Goal: Task Accomplishment & Management: Complete application form

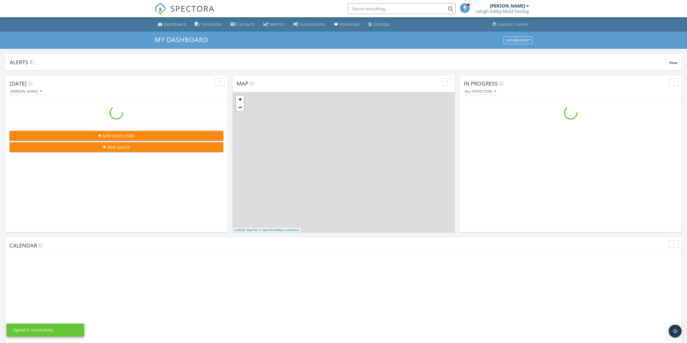
scroll to position [500, 696]
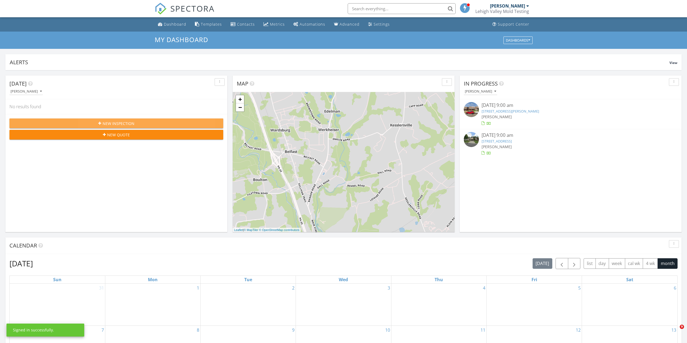
click at [114, 122] on span "New Inspection" at bounding box center [119, 124] width 32 height 6
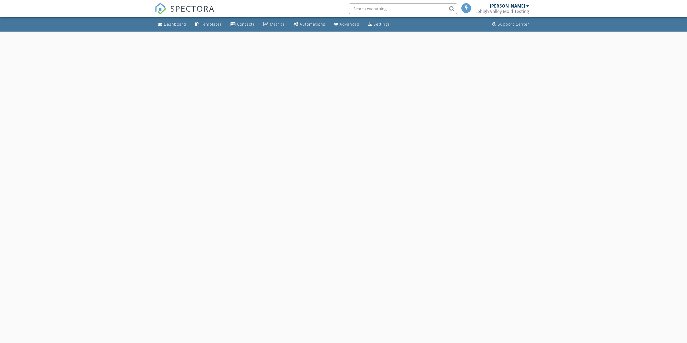
select select "8"
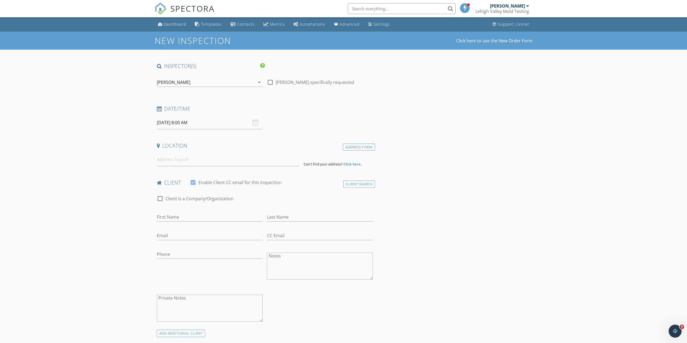
click at [170, 125] on input "[DATE] 8:00 AM" at bounding box center [210, 122] width 106 height 13
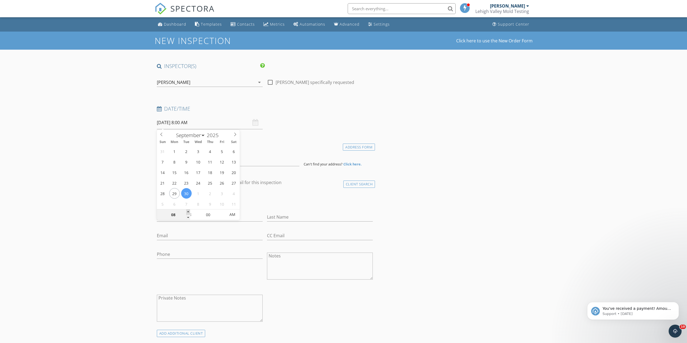
type input "09"
type input "[DATE] 9:00 AM"
click at [188, 212] on span at bounding box center [188, 212] width 4 height 5
click at [165, 164] on input at bounding box center [228, 159] width 143 height 13
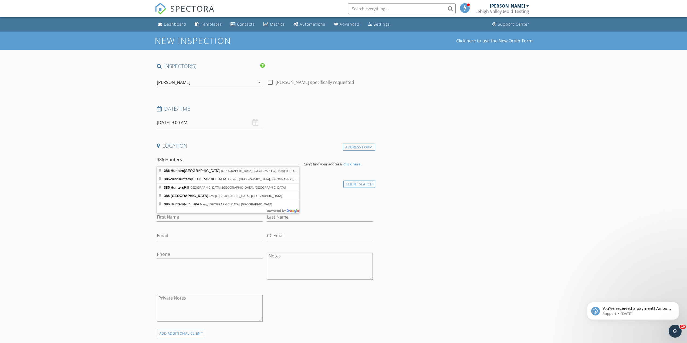
type input "[STREET_ADDRESS]"
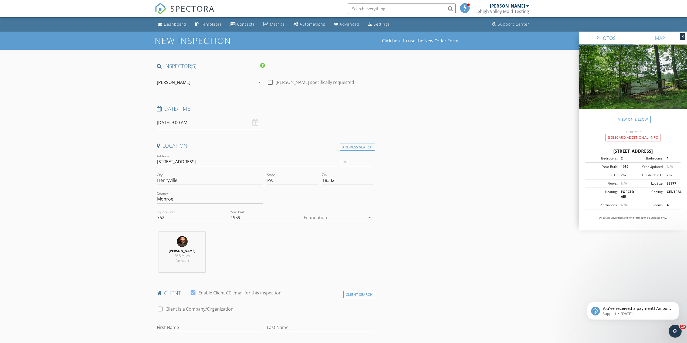
click at [365, 221] on div at bounding box center [335, 217] width 62 height 9
click at [321, 258] on div "Crawlspace" at bounding box center [338, 258] width 60 height 6
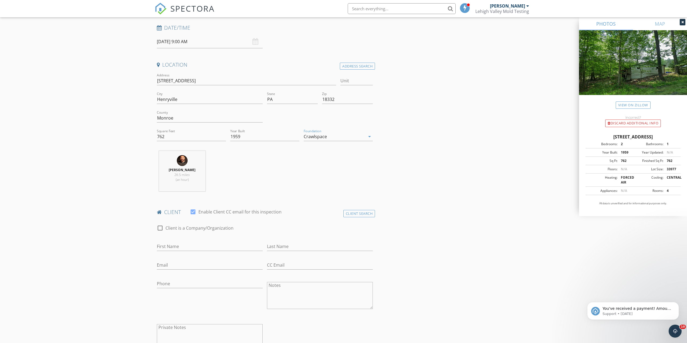
scroll to position [108, 0]
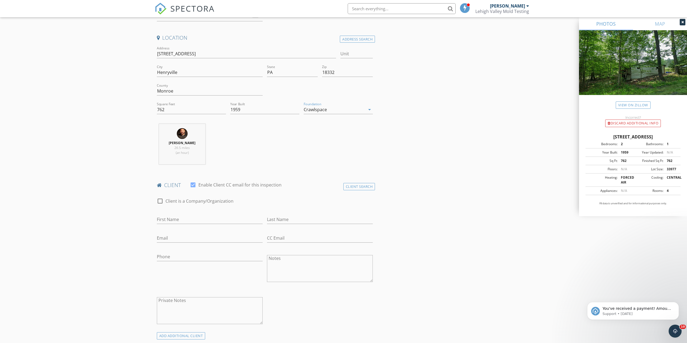
click at [158, 202] on div at bounding box center [160, 201] width 9 height 9
checkbox input "true"
click at [166, 218] on input "Enable Client CC email for this inspection" at bounding box center [265, 219] width 216 height 9
type input "ZC Property Investment LLC"
click at [160, 240] on input "Email" at bounding box center [210, 238] width 106 height 9
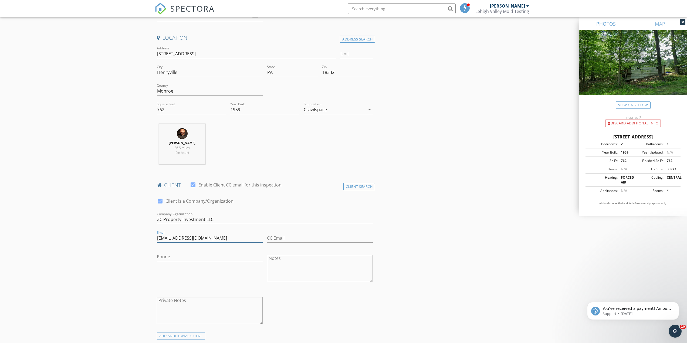
type input "[EMAIL_ADDRESS][DOMAIN_NAME]"
click at [160, 257] on input "Phone" at bounding box center [210, 256] width 106 height 9
type input "[PHONE_NUMBER]"
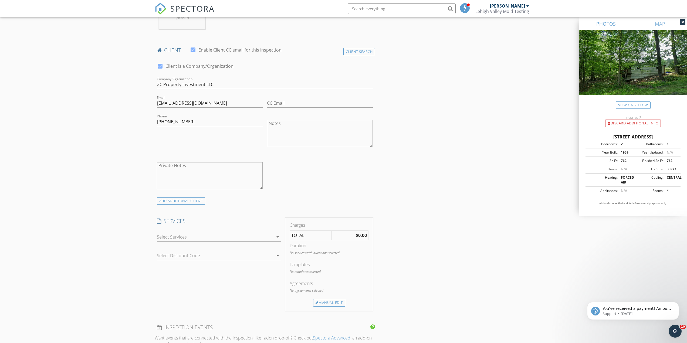
scroll to position [270, 0]
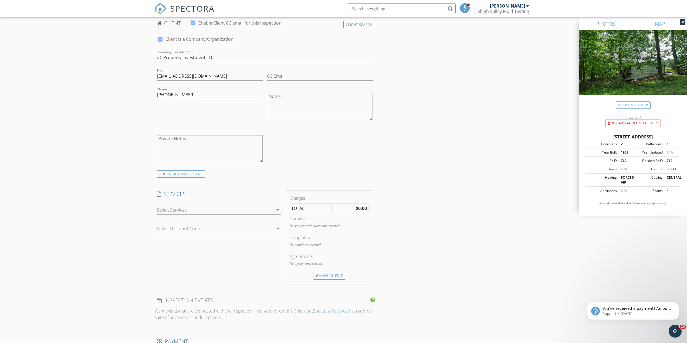
click at [173, 208] on div at bounding box center [215, 210] width 117 height 9
click at [137, 217] on div "New Inspection Click here to use the New Order Form INSPECTOR(S) check_box [PER…" at bounding box center [343, 226] width 687 height 929
click at [244, 228] on div at bounding box center [211, 228] width 109 height 9
click at [241, 228] on div "No data available" at bounding box center [219, 231] width 116 height 6
click at [281, 207] on div "check_box_outline_blank Residential Inspection arrow_drop_down" at bounding box center [219, 210] width 129 height 19
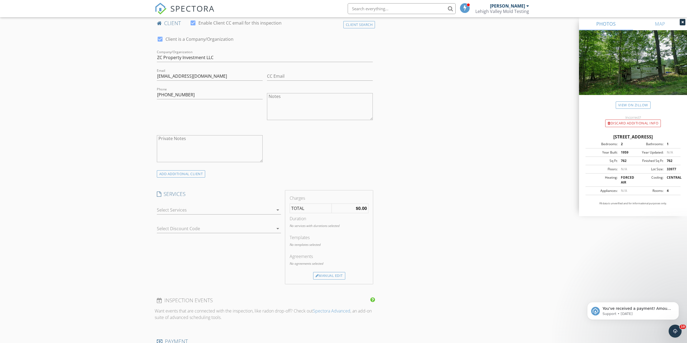
click at [275, 210] on icon "arrow_drop_down" at bounding box center [278, 210] width 6 height 6
click at [275, 210] on div "Residential Inspection" at bounding box center [225, 212] width 104 height 11
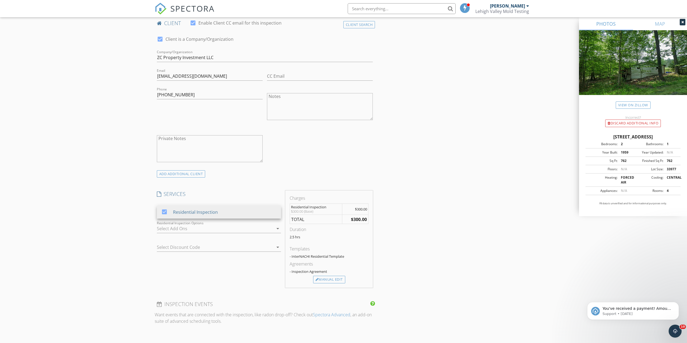
click at [234, 295] on div "INSPECTOR(S) check_box [PERSON_NAME] PRIMARY [PERSON_NAME] arrow_drop_down chec…" at bounding box center [265, 221] width 221 height 857
click at [279, 210] on icon "arrow_drop_down" at bounding box center [278, 210] width 6 height 6
click at [163, 211] on div at bounding box center [164, 211] width 9 height 9
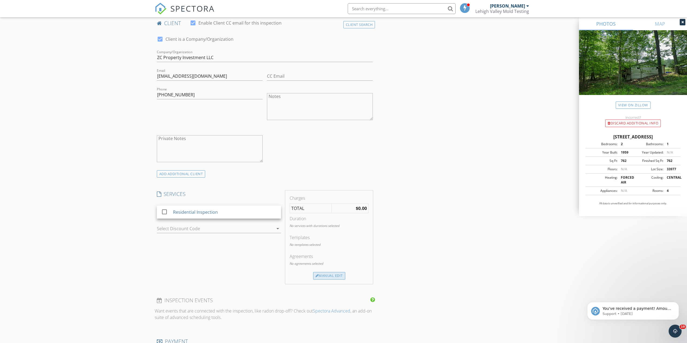
click at [323, 276] on div "Manual Edit" at bounding box center [329, 276] width 32 height 8
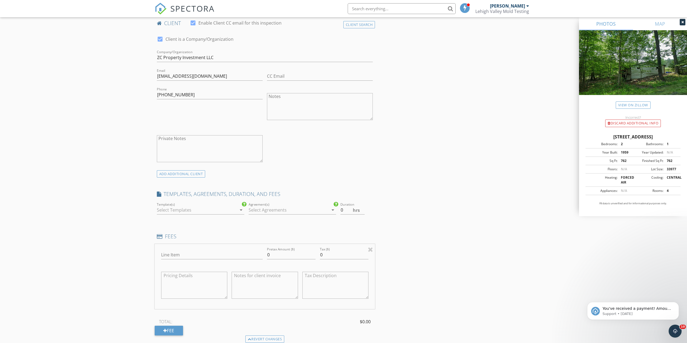
click at [228, 211] on div at bounding box center [197, 210] width 80 height 9
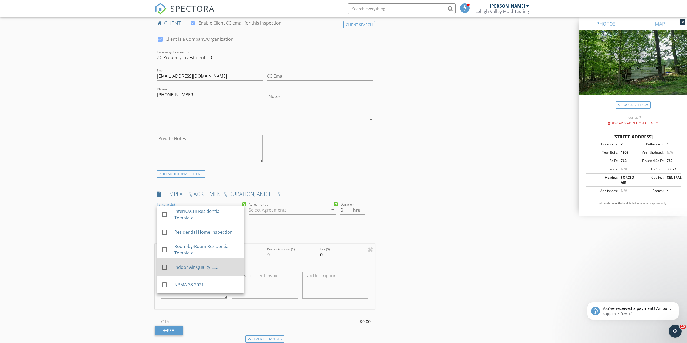
click at [167, 269] on div at bounding box center [164, 267] width 9 height 9
click at [291, 209] on div at bounding box center [289, 210] width 80 height 9
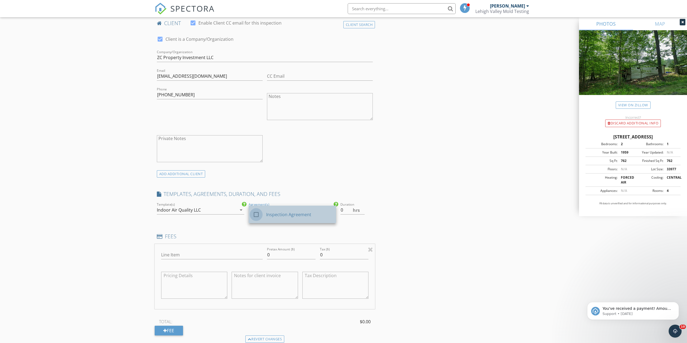
click at [257, 216] on div at bounding box center [256, 214] width 9 height 9
click at [362, 208] on input "0.5" at bounding box center [352, 210] width 24 height 9
type input "1"
click at [364, 208] on input "1" at bounding box center [352, 210] width 24 height 9
click at [174, 254] on input "Line Item" at bounding box center [212, 255] width 102 height 9
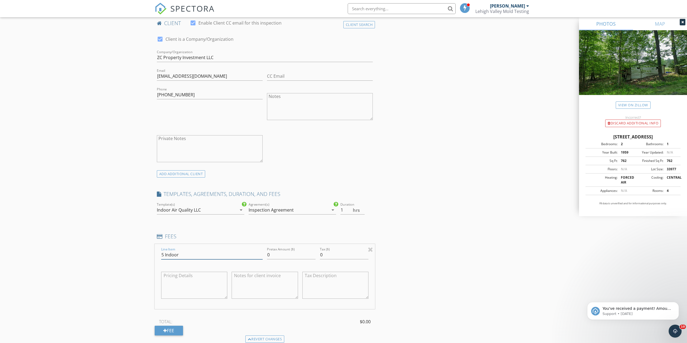
type input "5 Indoor Air Tests & 1 Outdoor Air Test"
click at [273, 254] on input "0" at bounding box center [291, 255] width 49 height 9
type input "575.00"
click at [123, 259] on div "New Inspection Click here to use the New Order Form INSPECTOR(S) check_box [PER…" at bounding box center [343, 256] width 687 height 988
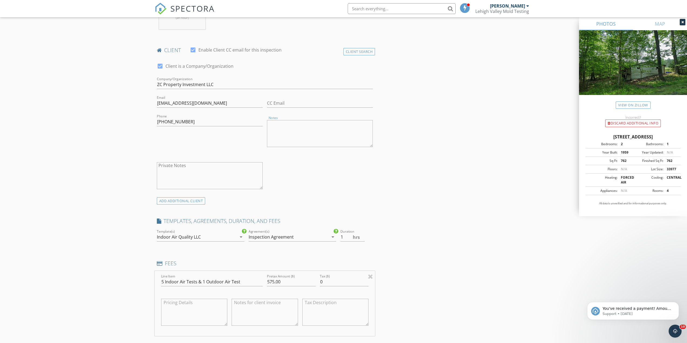
click at [279, 128] on textarea "Notes" at bounding box center [320, 133] width 106 height 27
type textarea "Property Manager: [PERSON_NAME]"
click at [107, 161] on div "New Inspection Click here to use the New Order Form INSPECTOR(S) check_box [PER…" at bounding box center [343, 283] width 687 height 988
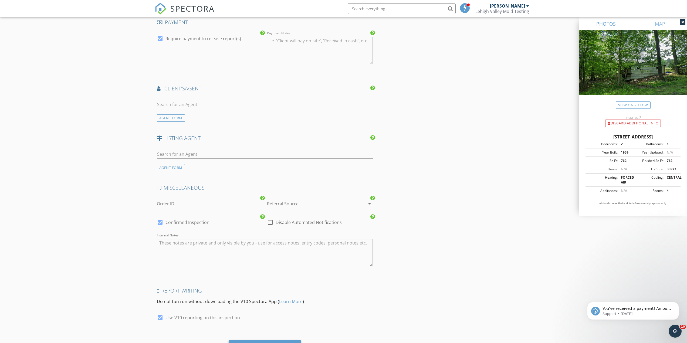
scroll to position [677, 0]
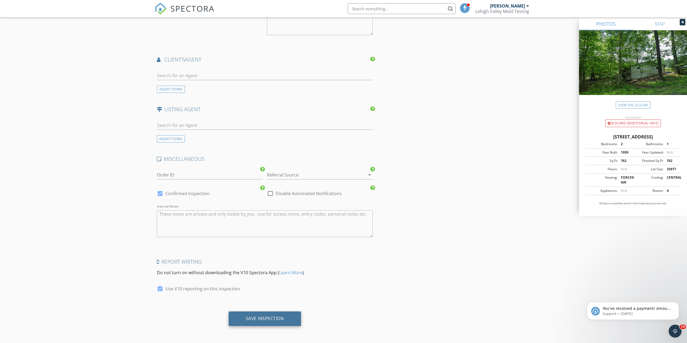
click at [258, 317] on div "Save Inspection" at bounding box center [265, 318] width 38 height 5
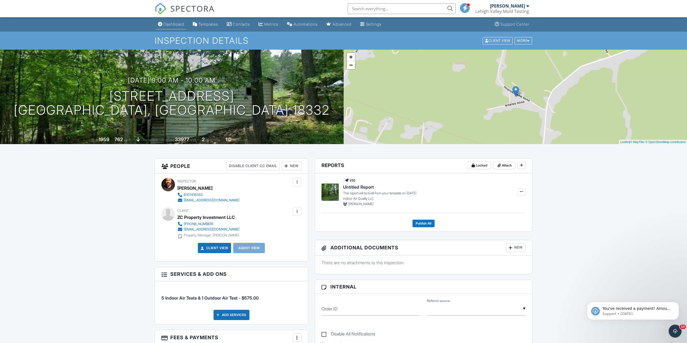
click at [173, 25] on div "Dashboard" at bounding box center [174, 24] width 21 height 5
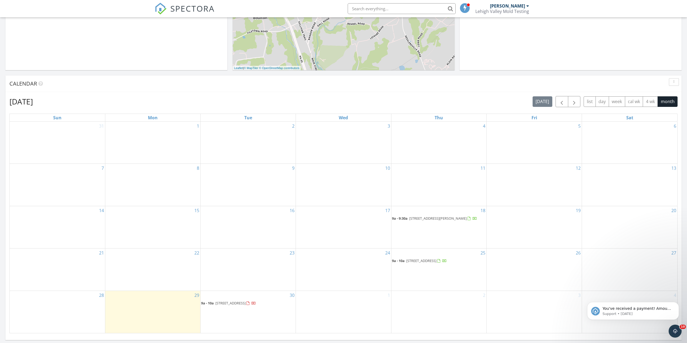
scroll to position [189, 0]
